Goal: Book appointment/travel/reservation

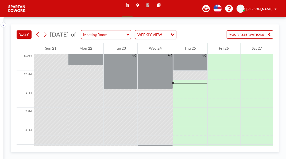
scroll to position [209, 0]
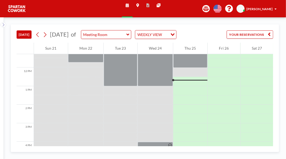
click at [187, 86] on div at bounding box center [190, 81] width 34 height 9
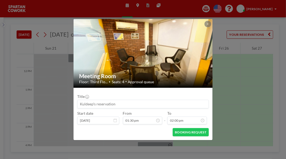
click at [204, 21] on button at bounding box center [207, 24] width 6 height 6
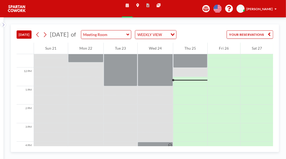
click at [192, 77] on div at bounding box center [190, 72] width 34 height 9
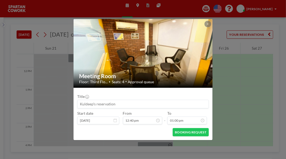
click at [204, 64] on div "Meeting Room Floor: Third Flo... • Seats: 4 • Approval queue Title Start date S…" at bounding box center [143, 79] width 286 height 159
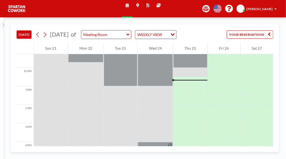
click at [188, 86] on div at bounding box center [190, 81] width 34 height 9
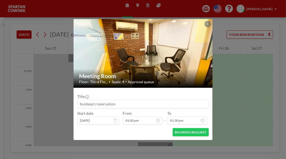
click at [204, 21] on button at bounding box center [207, 24] width 6 height 6
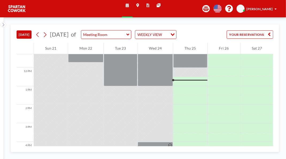
click at [187, 86] on div at bounding box center [190, 81] width 34 height 9
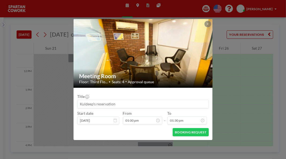
click at [204, 21] on button at bounding box center [207, 24] width 6 height 6
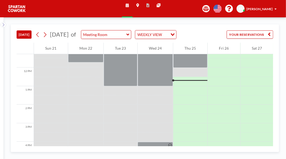
click at [190, 68] on div at bounding box center [190, 58] width 34 height 19
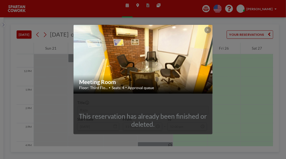
click at [204, 27] on button at bounding box center [207, 30] width 6 height 6
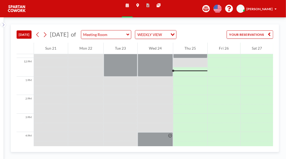
scroll to position [223, 0]
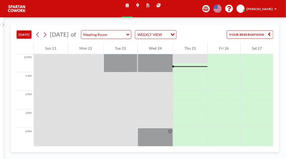
click at [195, 72] on div at bounding box center [190, 67] width 34 height 9
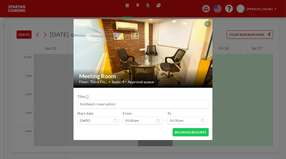
click at [204, 21] on button at bounding box center [207, 24] width 6 height 6
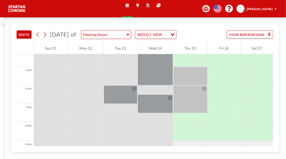
scroll to position [303, 0]
